Goal: Task Accomplishment & Management: Manage account settings

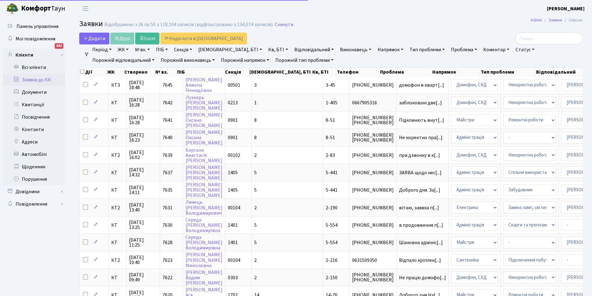
select select "25"
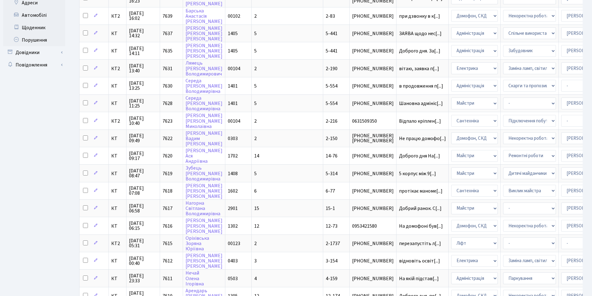
scroll to position [145, 0]
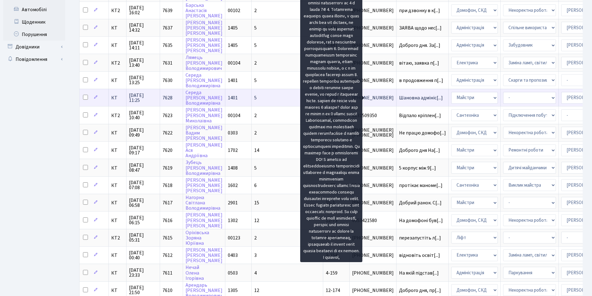
click at [399, 98] on span "Шановна адмініс[...]" at bounding box center [421, 97] width 44 height 7
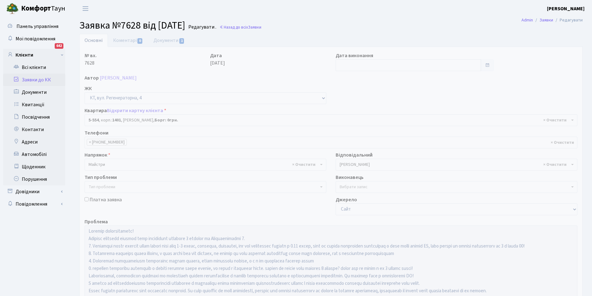
select select "1948"
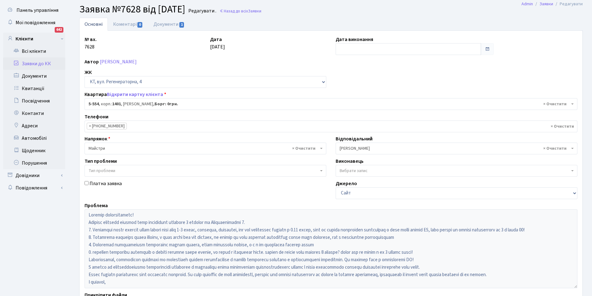
scroll to position [16, 0]
click at [165, 23] on link "Документи 1" at bounding box center [169, 24] width 42 height 13
select select "25"
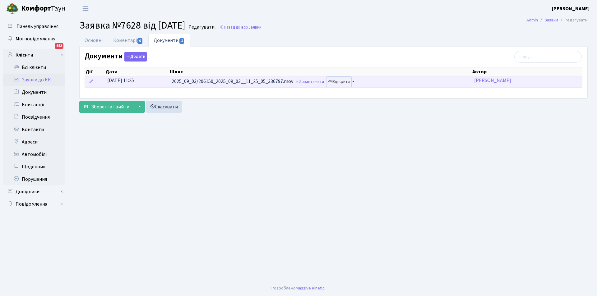
click at [348, 82] on link "Відкрити" at bounding box center [338, 82] width 25 height 10
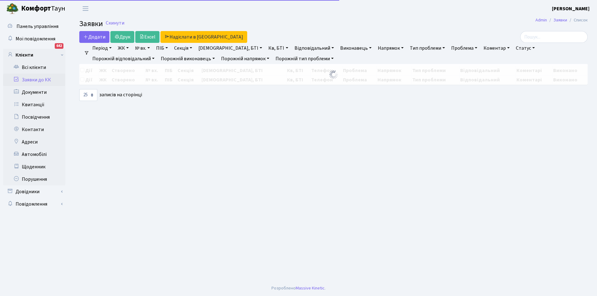
select select "25"
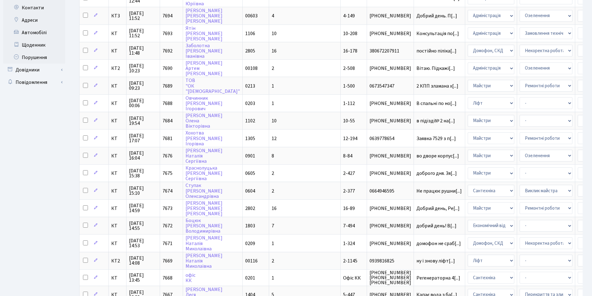
scroll to position [124, 0]
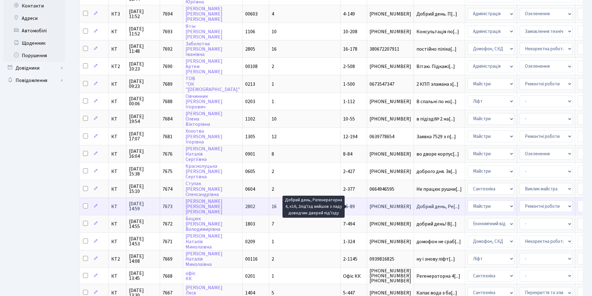
click at [416, 206] on span "Добрий день, Ре[...]" at bounding box center [437, 206] width 43 height 7
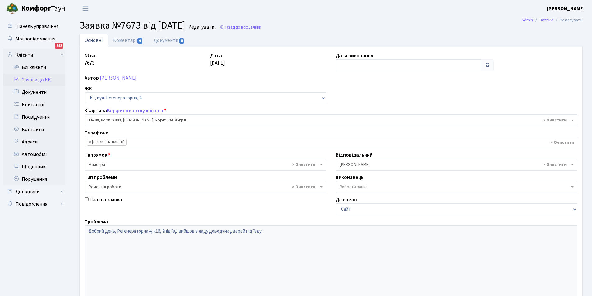
select select "8650"
select select "62"
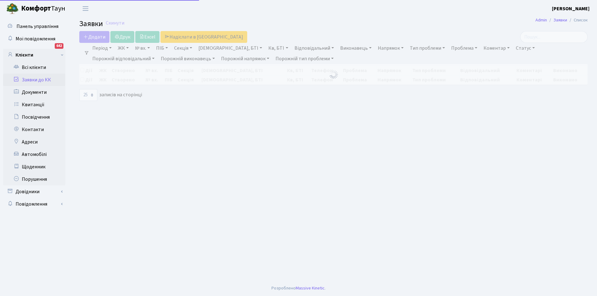
select select "25"
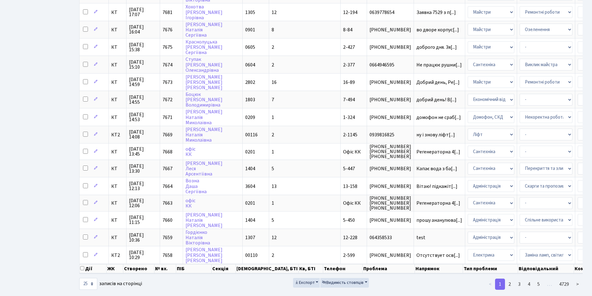
scroll to position [263, 0]
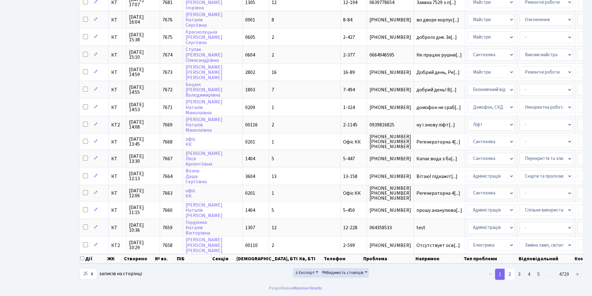
click at [512, 273] on link "2" at bounding box center [510, 274] width 10 height 11
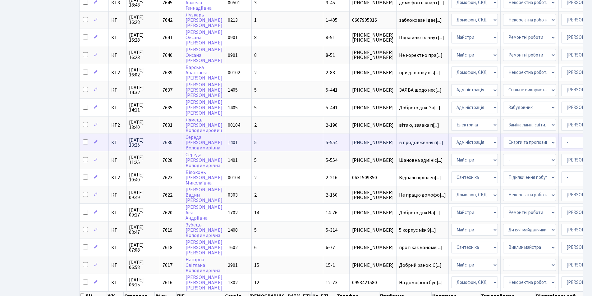
scroll to position [219, 0]
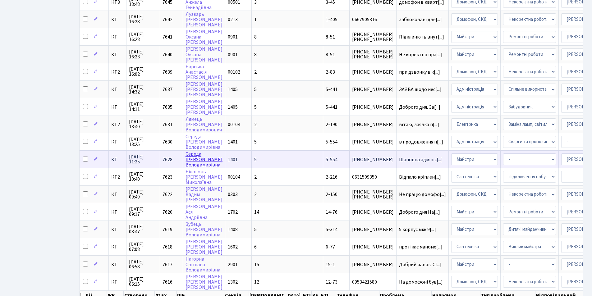
click at [190, 151] on link "Середа Ганна Володимирівна" at bounding box center [204, 159] width 37 height 17
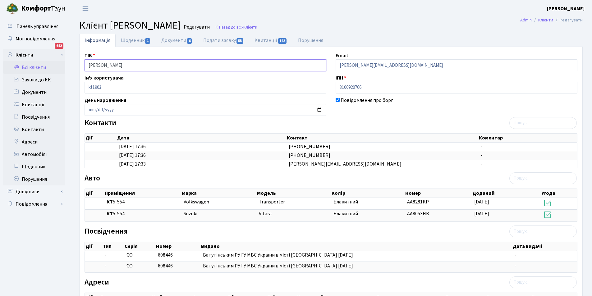
click at [187, 64] on input "[PERSON_NAME]" at bounding box center [206, 65] width 242 height 12
drag, startPoint x: 187, startPoint y: 64, endPoint x: 154, endPoint y: 88, distance: 40.5
click at [154, 88] on input "kt1903" at bounding box center [206, 88] width 242 height 12
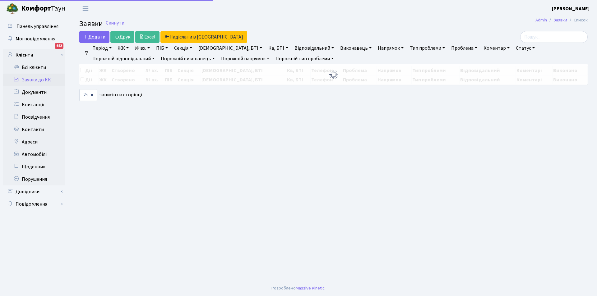
select select "25"
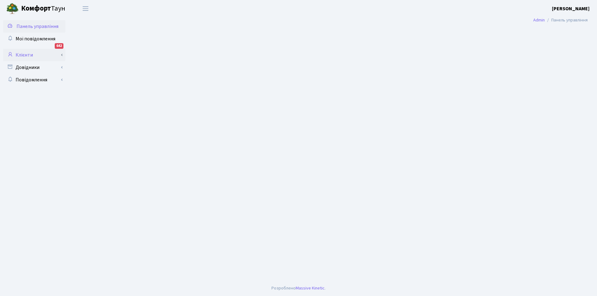
click at [29, 51] on link "Клієнти" at bounding box center [34, 55] width 62 height 12
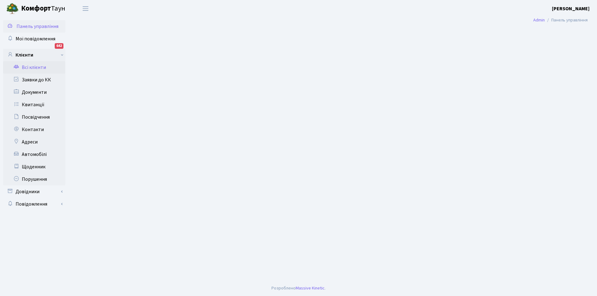
click at [37, 67] on link "Всі клієнти" at bounding box center [34, 67] width 62 height 12
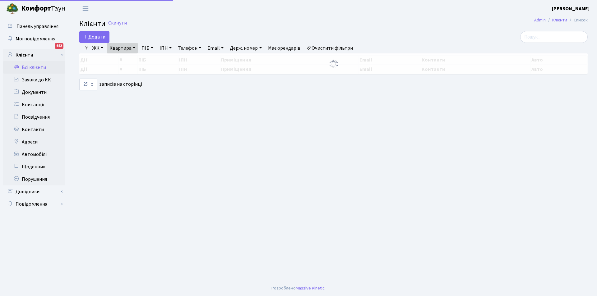
select select "25"
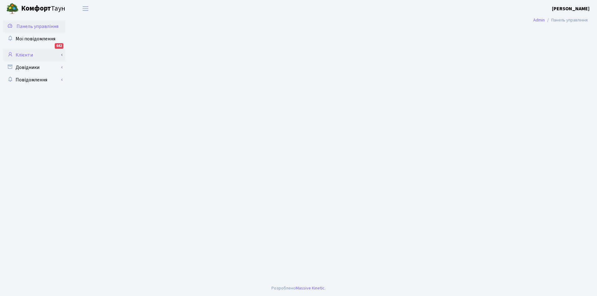
click at [25, 54] on link "Клієнти" at bounding box center [34, 55] width 62 height 12
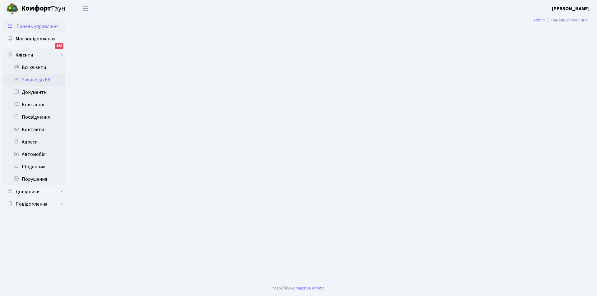
click at [36, 78] on link "Заявки до КК" at bounding box center [34, 80] width 62 height 12
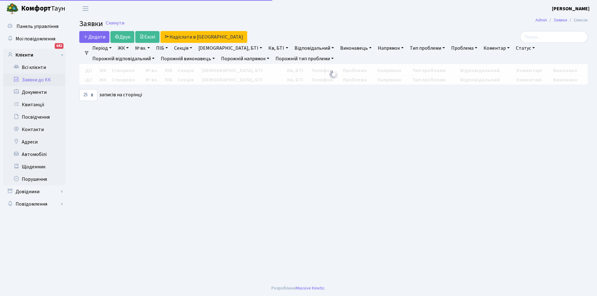
select select "25"
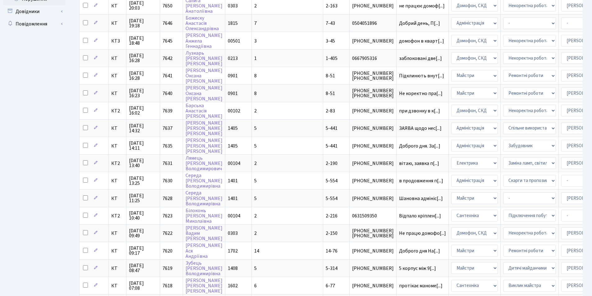
scroll to position [181, 0]
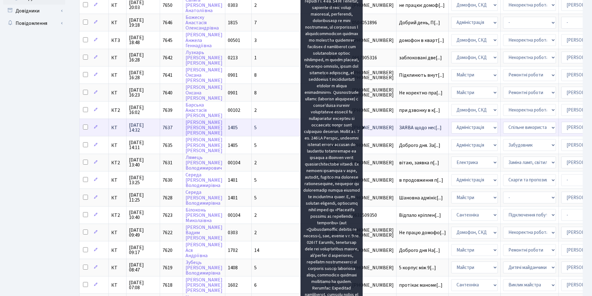
click at [399, 126] on span "ЗАЯВА щодо нес[...]" at bounding box center [420, 127] width 43 height 7
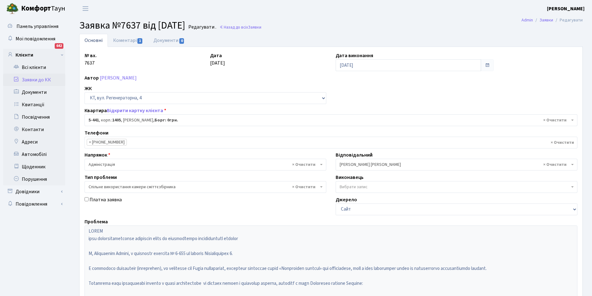
select select "2130"
select select "34"
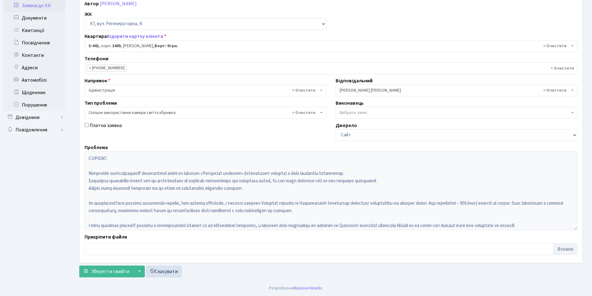
scroll to position [194, 0]
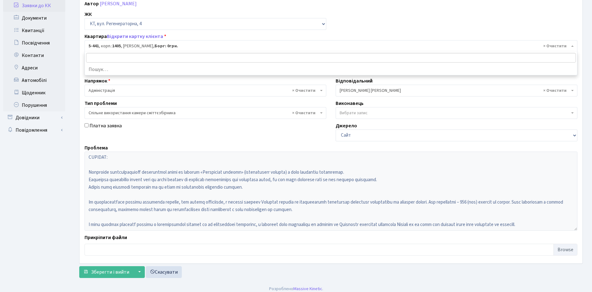
click at [145, 45] on span "× 5-441 , корп.: 1405 , Саримсаков Андрій Рамазанович, Борг: 0грн." at bounding box center [329, 46] width 481 height 6
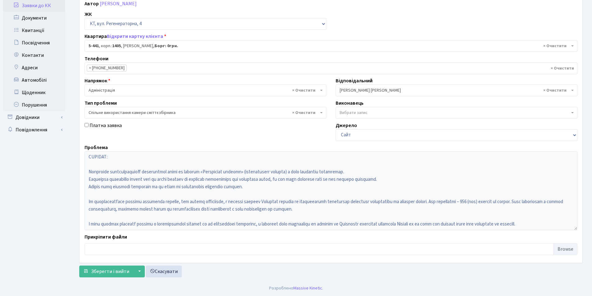
scroll to position [42, 0]
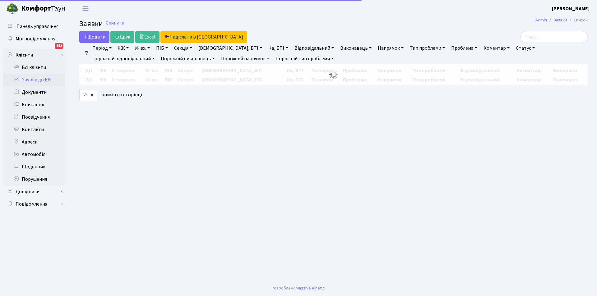
select select "25"
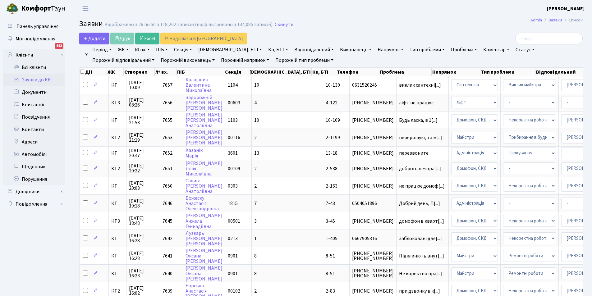
click at [266, 50] on link "Кв, БТІ" at bounding box center [278, 49] width 25 height 11
click at [266, 60] on input "text" at bounding box center [284, 62] width 36 height 12
type input "5-554"
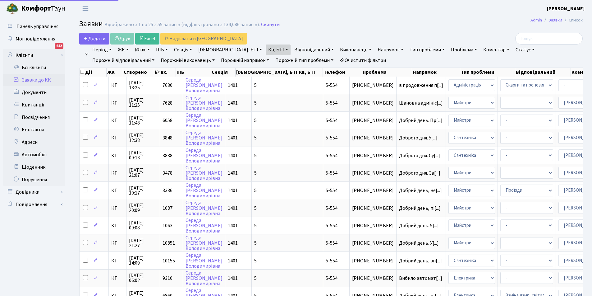
select select "25"
